Goal: Task Accomplishment & Management: Complete application form

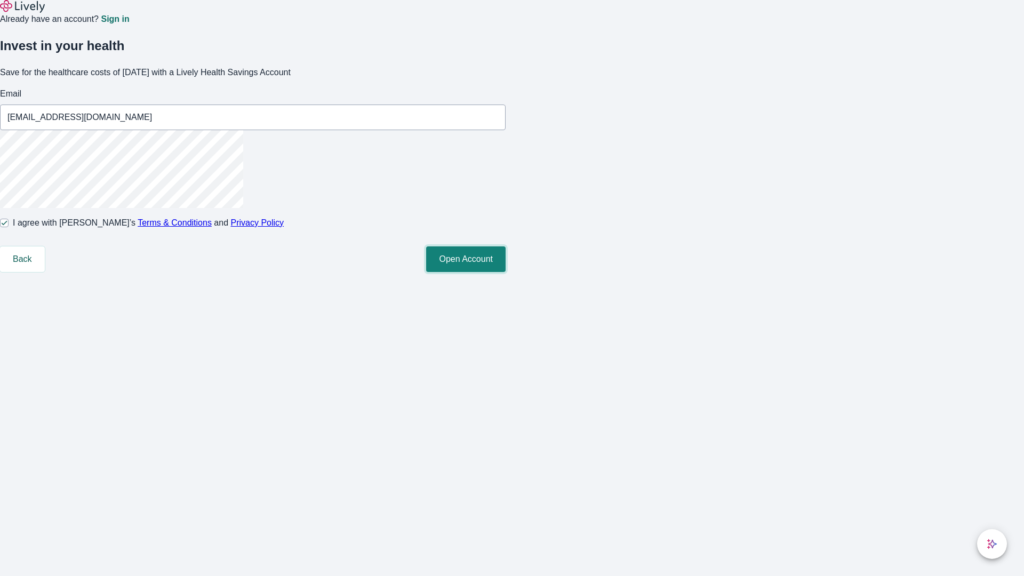
click at [505, 272] on button "Open Account" at bounding box center [465, 259] width 79 height 26
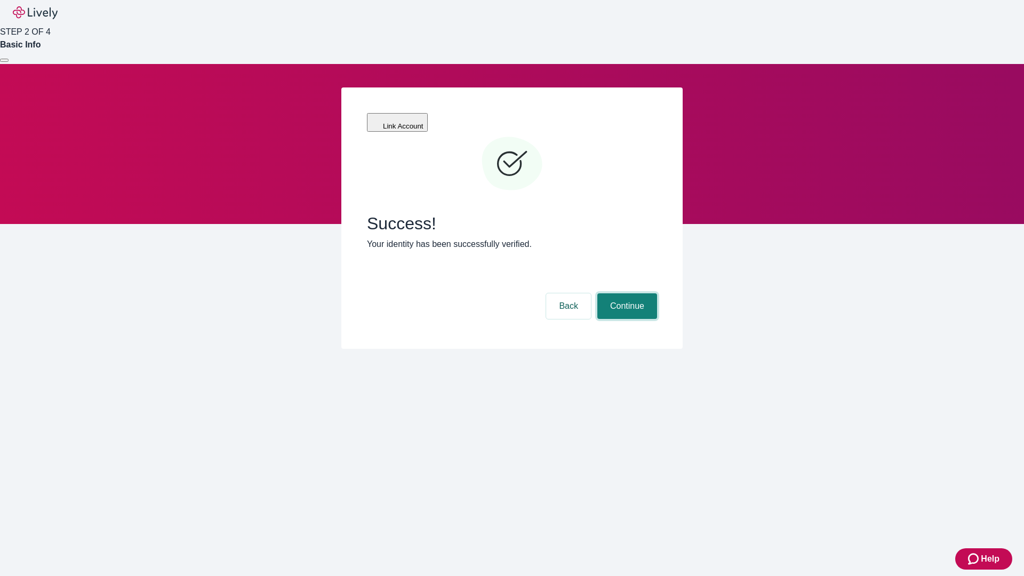
click at [625, 293] on button "Continue" at bounding box center [627, 306] width 60 height 26
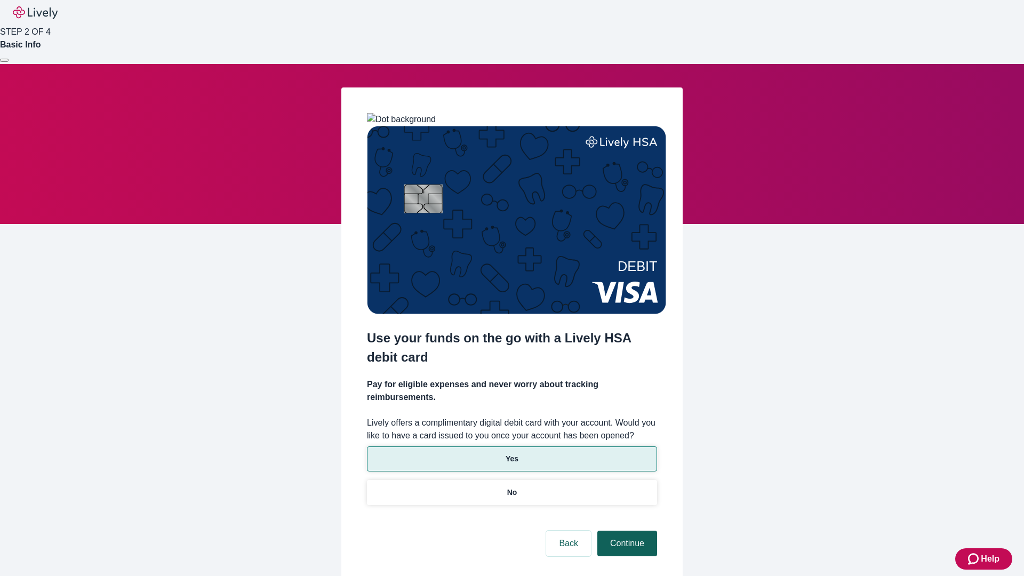
click at [511, 453] on p "Yes" at bounding box center [511, 458] width 13 height 11
click at [625, 531] on button "Continue" at bounding box center [627, 544] width 60 height 26
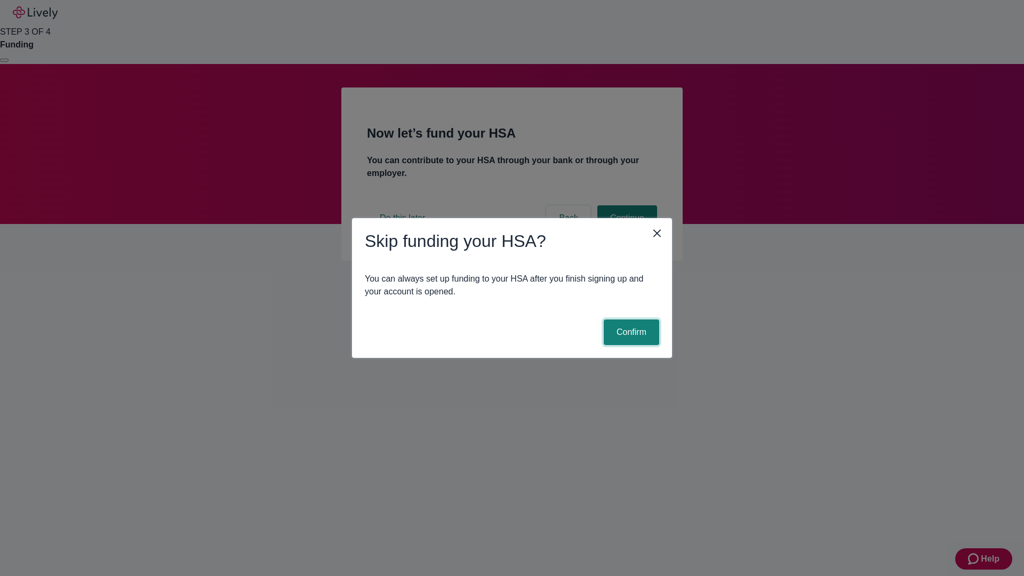
click at [630, 332] on button "Confirm" at bounding box center [631, 332] width 55 height 26
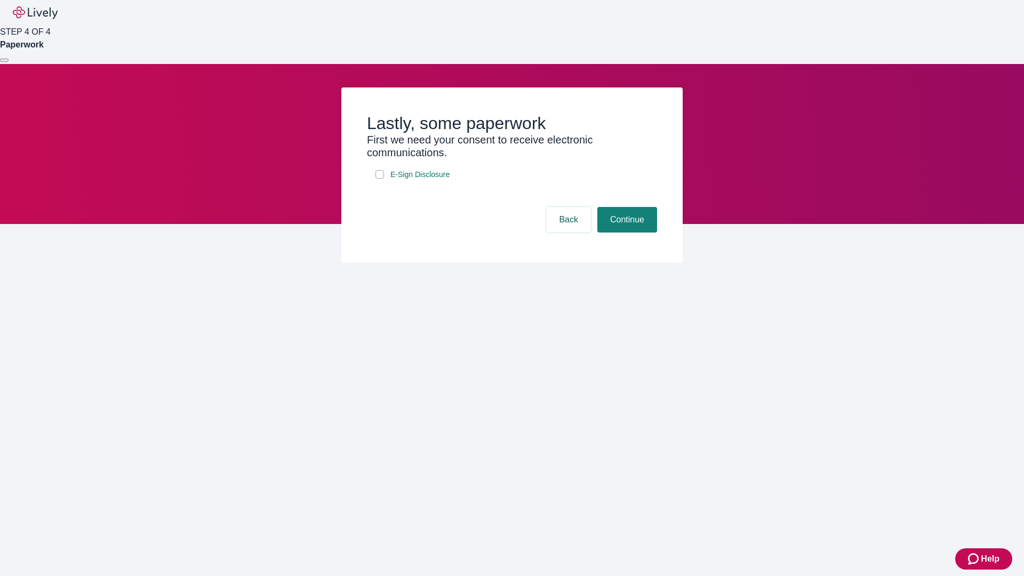
click at [380, 179] on input "E-Sign Disclosure" at bounding box center [379, 174] width 9 height 9
checkbox input "true"
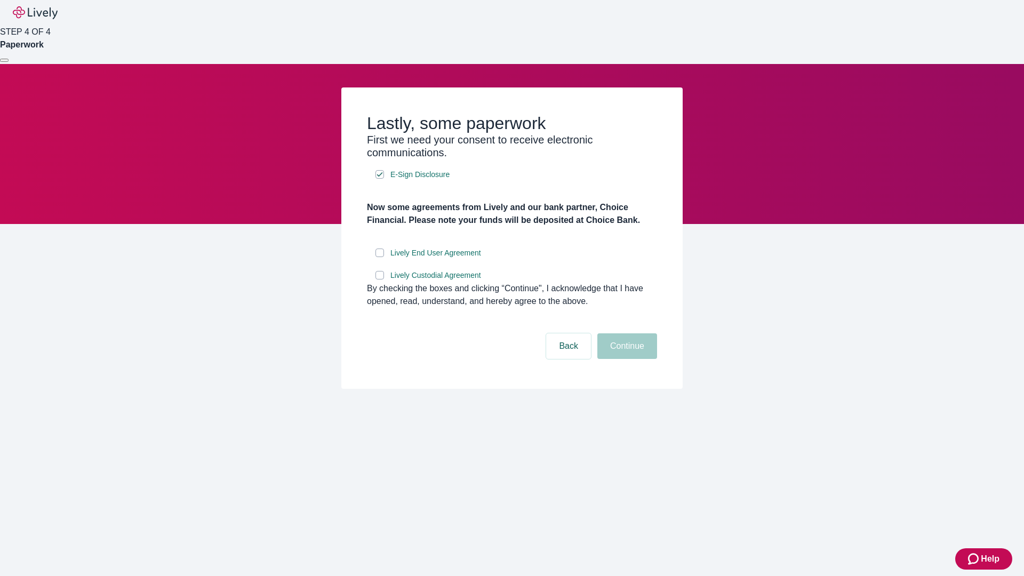
click at [380, 257] on input "Lively End User Agreement" at bounding box center [379, 252] width 9 height 9
checkbox input "true"
click at [380, 279] on input "Lively Custodial Agreement" at bounding box center [379, 275] width 9 height 9
checkbox input "true"
click at [625, 359] on button "Continue" at bounding box center [627, 346] width 60 height 26
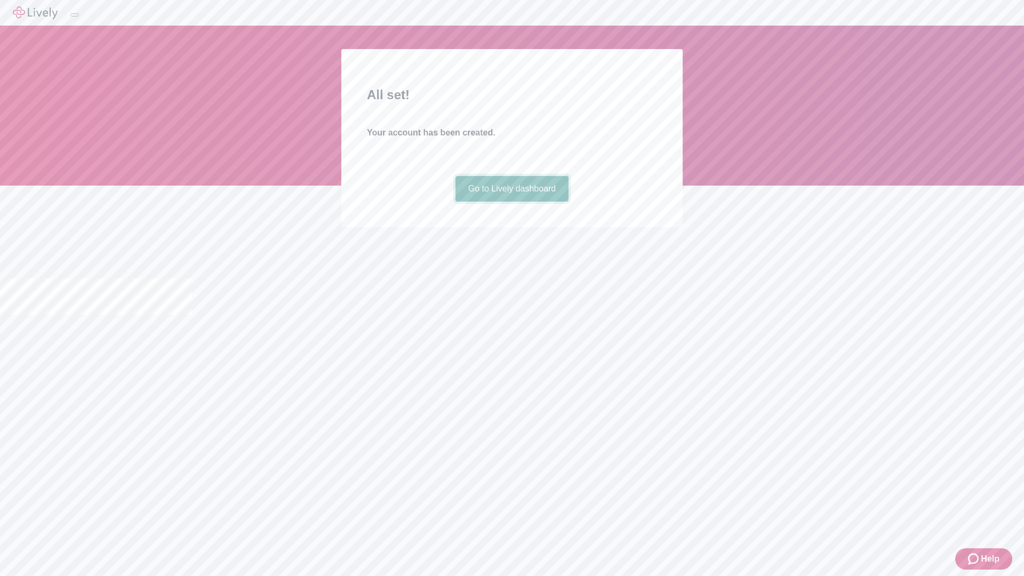
click at [511, 202] on link "Go to Lively dashboard" at bounding box center [512, 189] width 114 height 26
